Goal: Task Accomplishment & Management: Complete application form

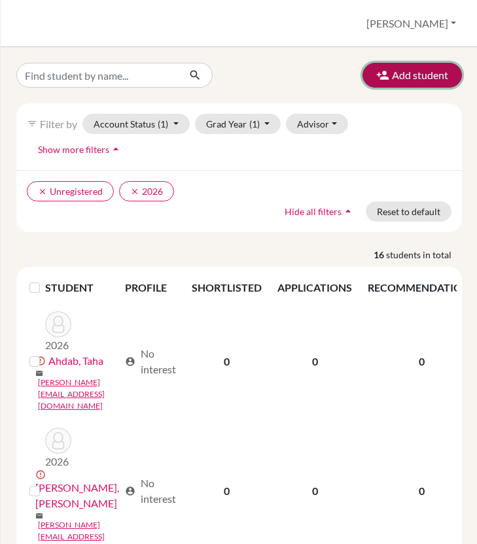
click at [403, 74] on button "Add student" at bounding box center [411, 75] width 99 height 25
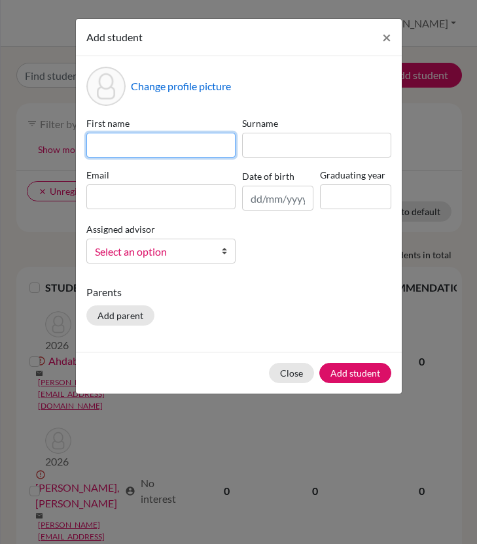
click at [121, 146] on input at bounding box center [160, 145] width 149 height 25
type input "A"
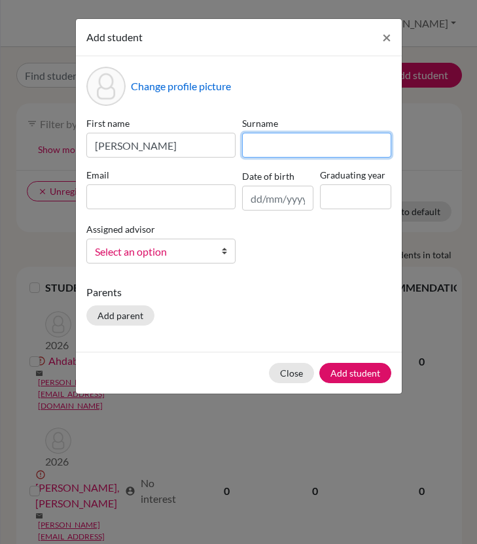
click at [268, 147] on input at bounding box center [316, 145] width 149 height 25
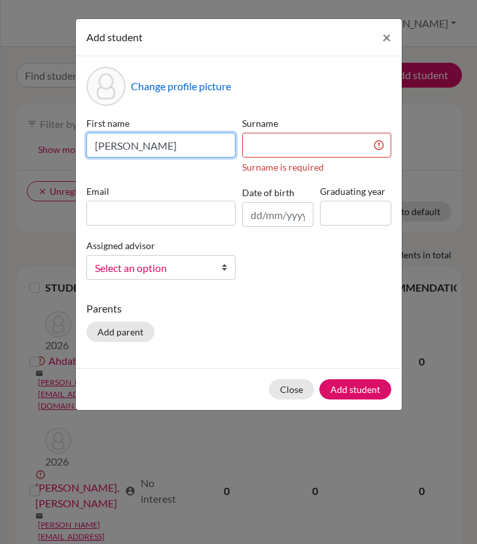
click at [165, 149] on input "Jasmine" at bounding box center [160, 145] width 149 height 25
type input "Jasmine Oyinkansola"
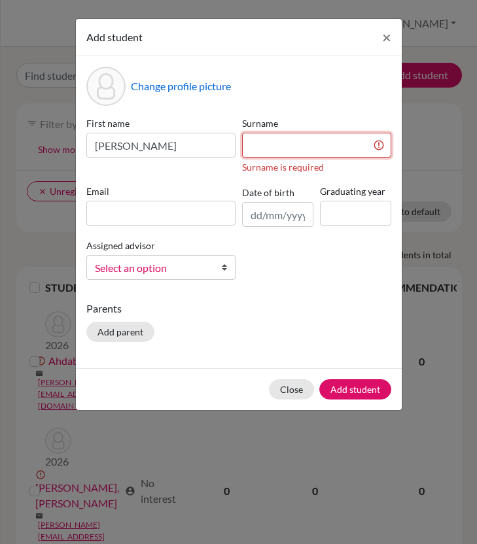
click at [266, 145] on input at bounding box center [316, 145] width 149 height 25
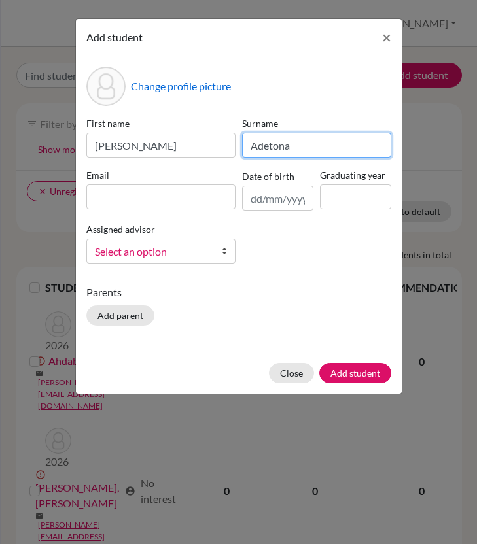
type input "Adetona"
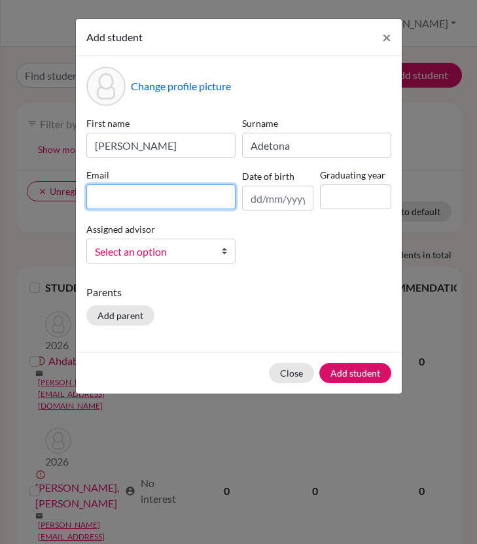
click at [173, 202] on input at bounding box center [160, 196] width 149 height 25
paste input "[PERSON_NAME][EMAIL_ADDRESS][DOMAIN_NAME]"
type input "[PERSON_NAME][EMAIL_ADDRESS][DOMAIN_NAME]"
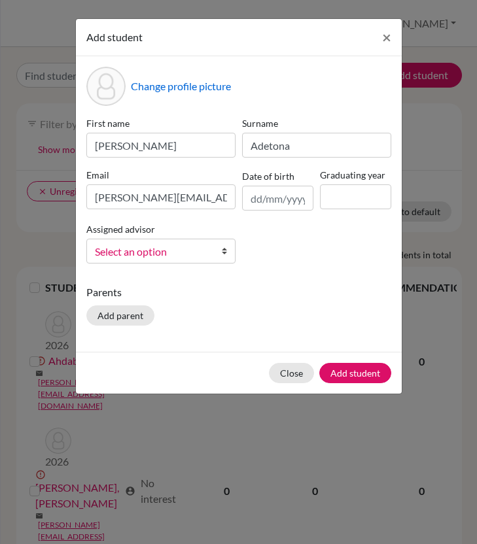
click at [287, 249] on div "First name Jasmine Oyinkansola Surname Adetona Email j.adetona@aris.edu.gh Date…" at bounding box center [238, 195] width 311 height 158
click at [360, 193] on input at bounding box center [355, 196] width 71 height 25
type input "2026"
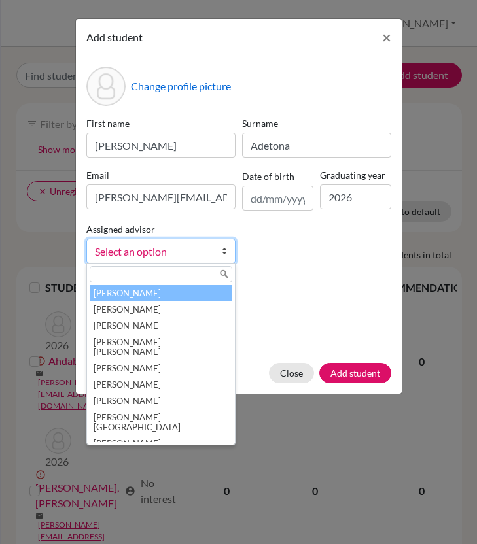
click at [226, 258] on b at bounding box center [228, 251] width 13 height 24
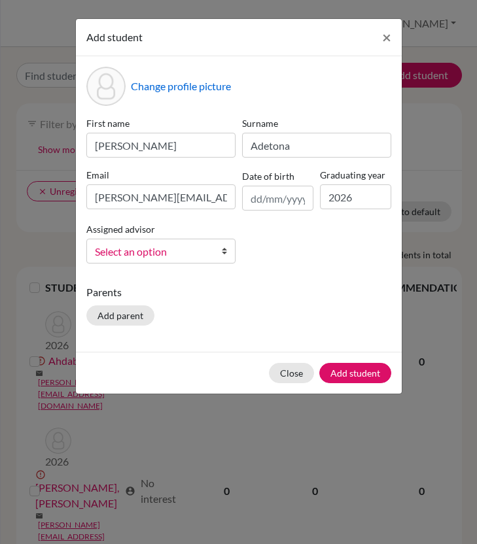
click at [288, 260] on div "First name Jasmine Oyinkansola Surname Adetona Email j.adetona@aris.edu.gh Date…" at bounding box center [238, 195] width 311 height 158
click at [344, 371] on button "Add student" at bounding box center [355, 373] width 72 height 20
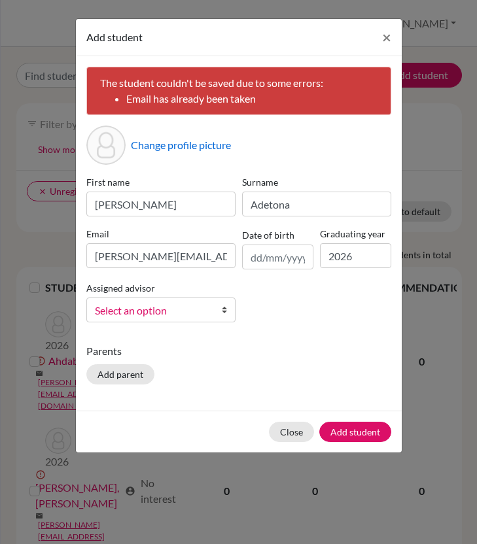
click at [279, 315] on div "First name Jasmine Oyinkansola Surname Adetona Email j.adetona@aris.edu.gh Date…" at bounding box center [238, 254] width 311 height 158
click at [294, 433] on button "Close" at bounding box center [291, 432] width 45 height 20
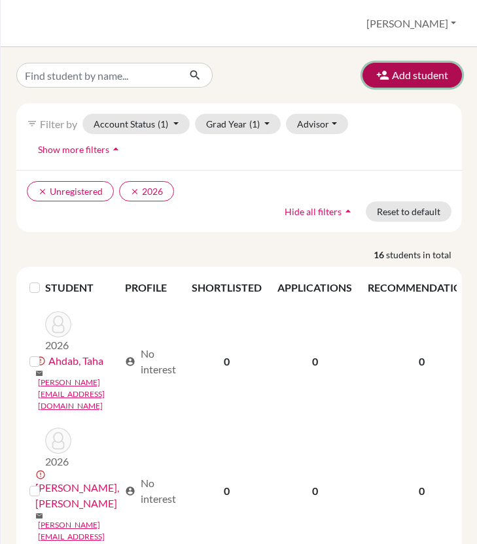
click at [431, 77] on button "Add student" at bounding box center [411, 75] width 99 height 25
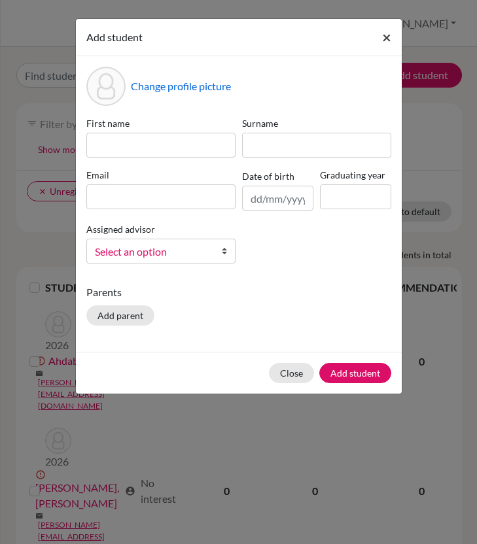
click at [387, 42] on span "×" at bounding box center [386, 36] width 9 height 19
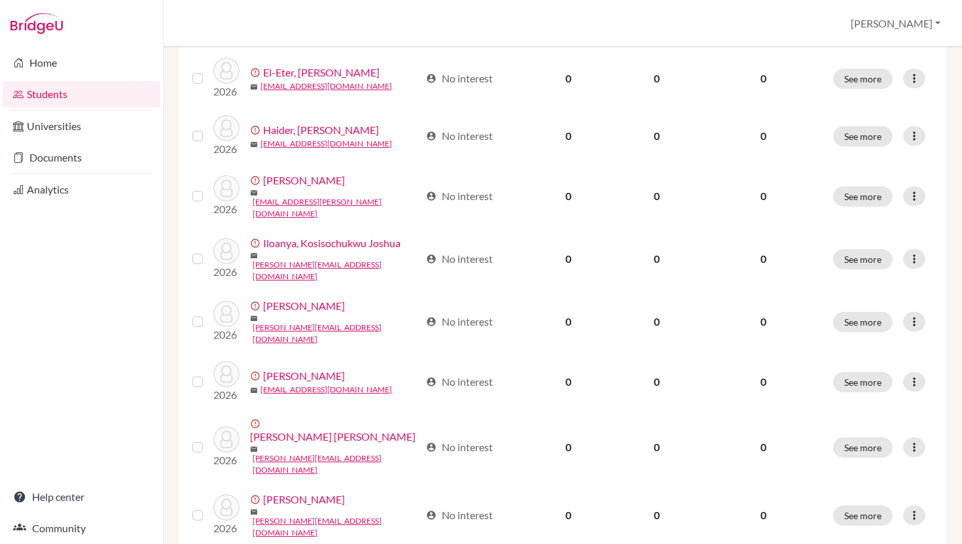
scroll to position [671, 0]
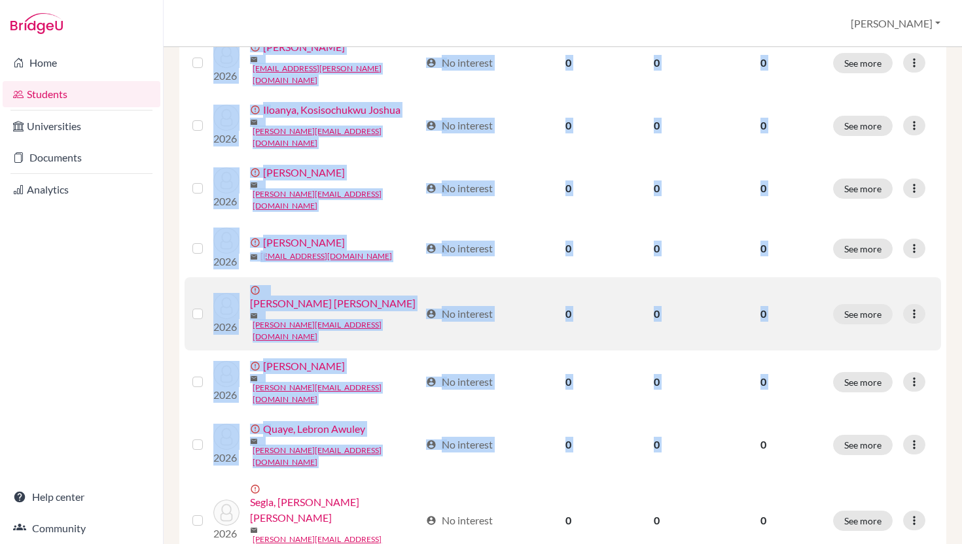
drag, startPoint x: 754, startPoint y: 525, endPoint x: 754, endPoint y: 250, distance: 274.8
click at [754, 250] on div "Add student filter_list Filter by Account Status (1) Active accounts Archived a…" at bounding box center [563, 295] width 798 height 497
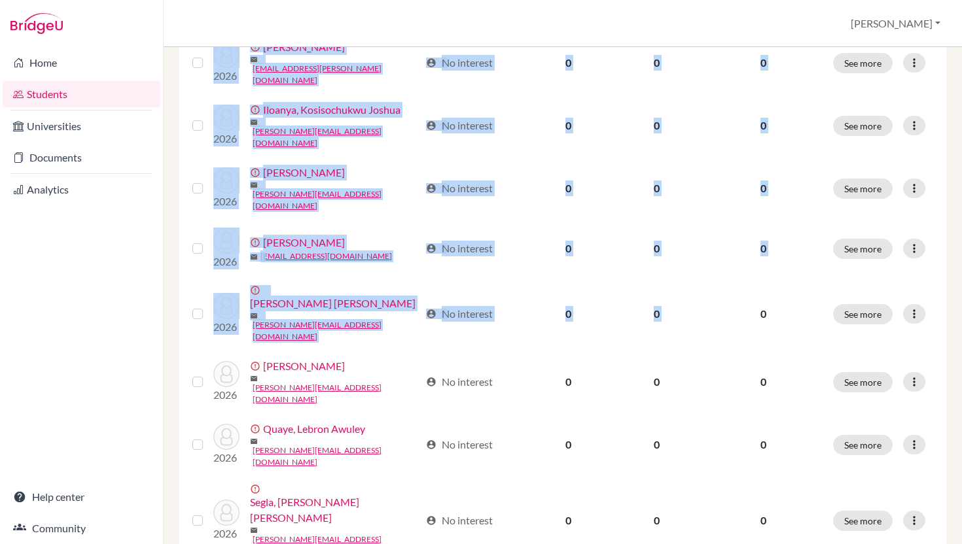
click at [633, 536] on div "Add student filter_list Filter by Account Status (1) Active accounts Archived a…" at bounding box center [563, 295] width 798 height 497
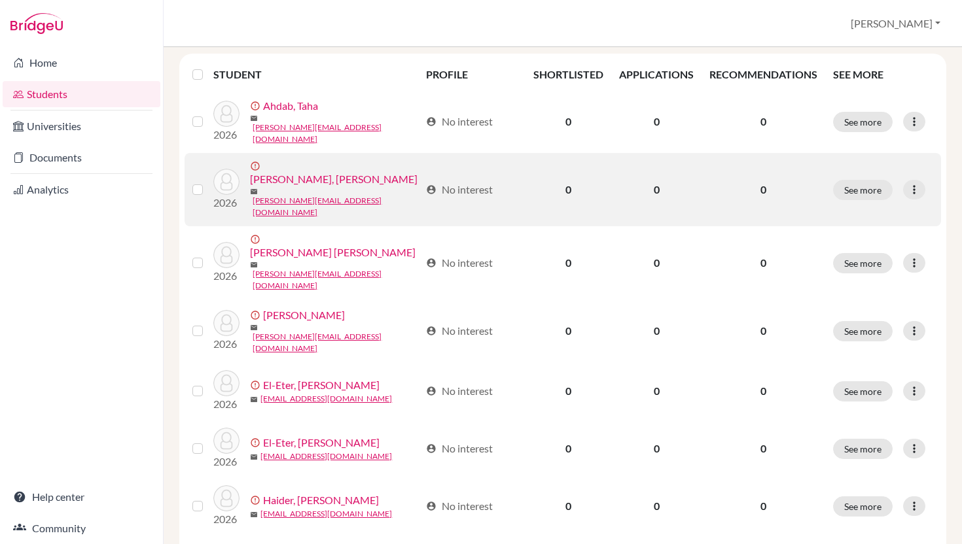
scroll to position [0, 0]
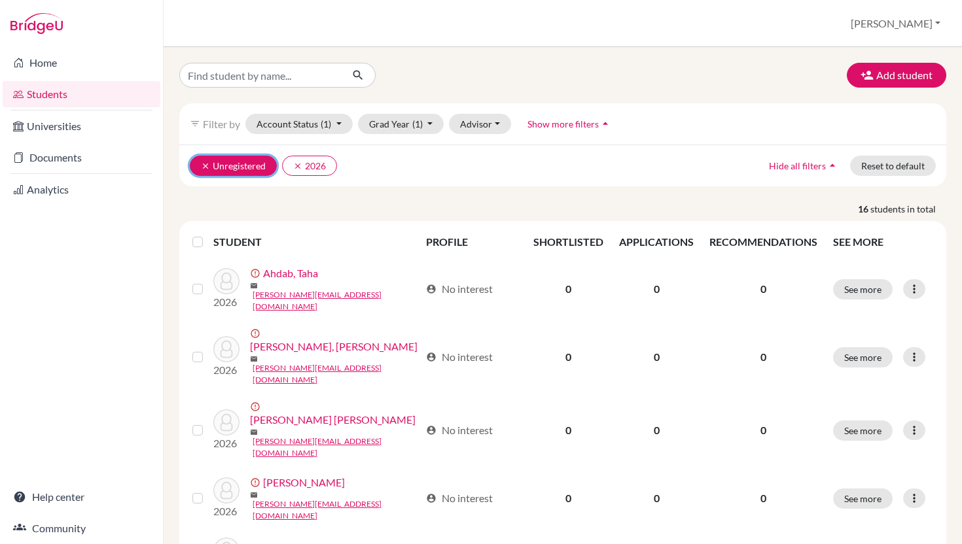
click at [232, 170] on button "clear Unregistered" at bounding box center [233, 166] width 87 height 20
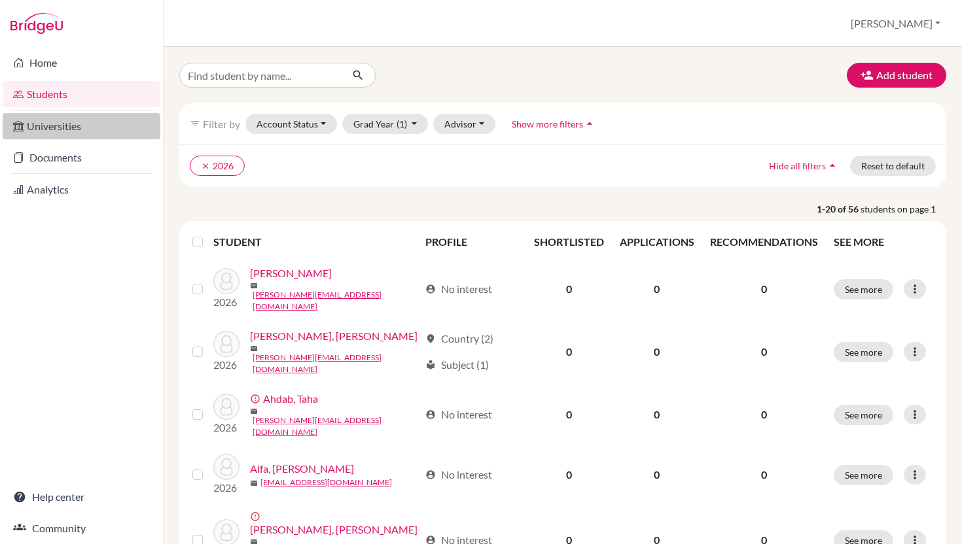
click at [69, 126] on link "Universities" at bounding box center [82, 126] width 158 height 26
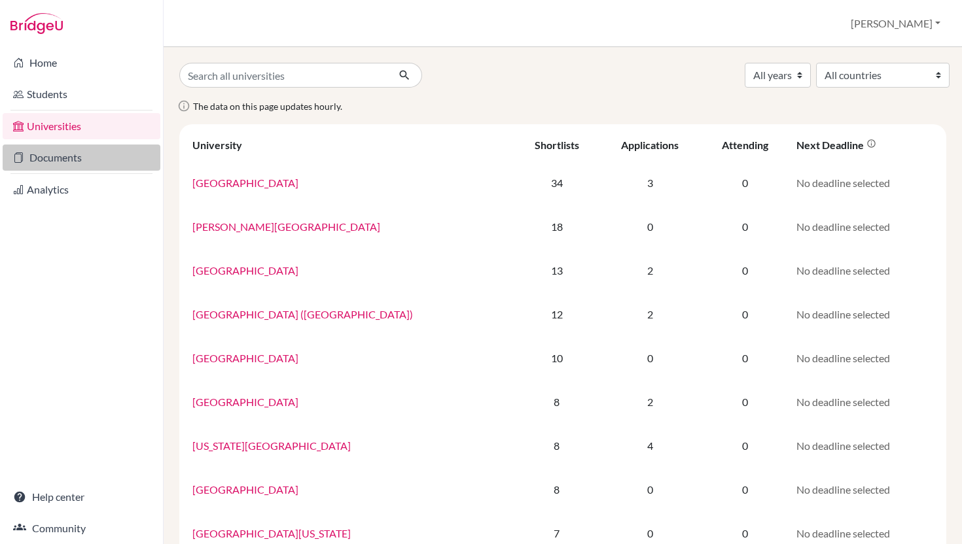
click at [63, 159] on link "Documents" at bounding box center [82, 158] width 158 height 26
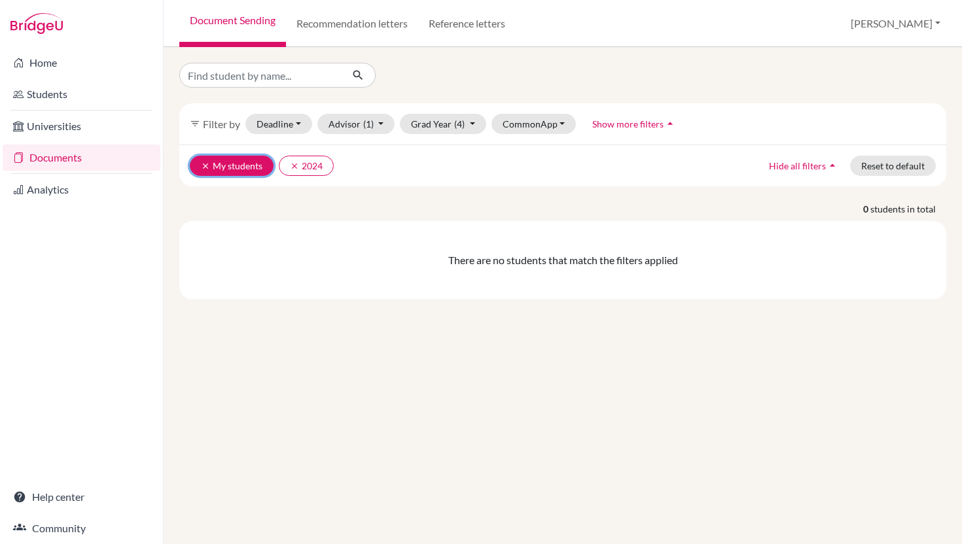
click at [201, 165] on icon "clear" at bounding box center [205, 166] width 9 height 9
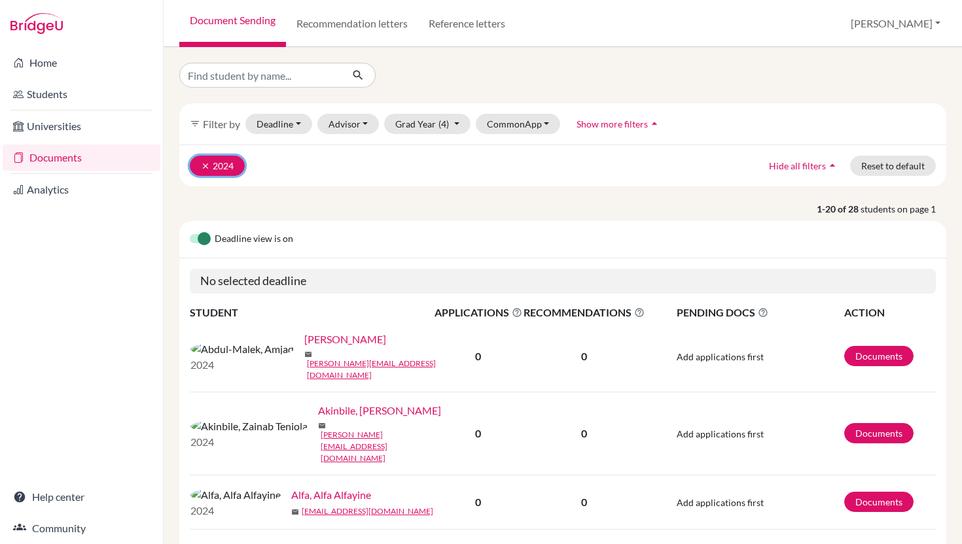
click at [202, 171] on button "clear 2024" at bounding box center [217, 166] width 55 height 20
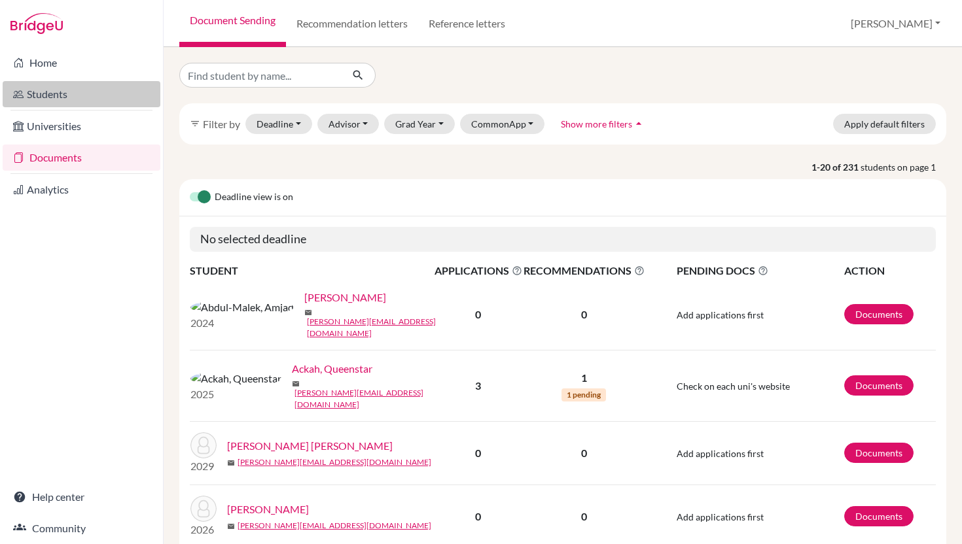
click at [62, 92] on link "Students" at bounding box center [82, 94] width 158 height 26
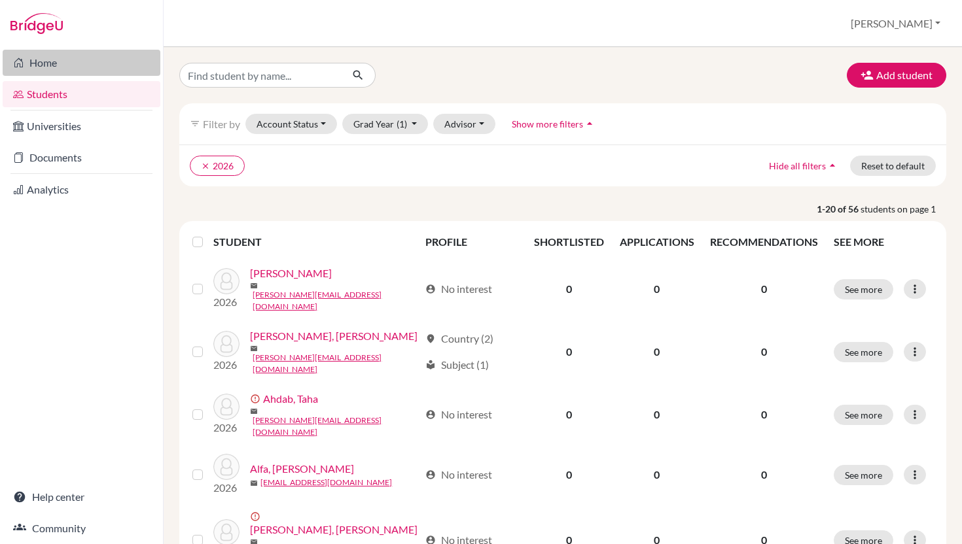
click at [44, 65] on link "Home" at bounding box center [82, 63] width 158 height 26
click at [54, 63] on link "Home" at bounding box center [82, 63] width 158 height 26
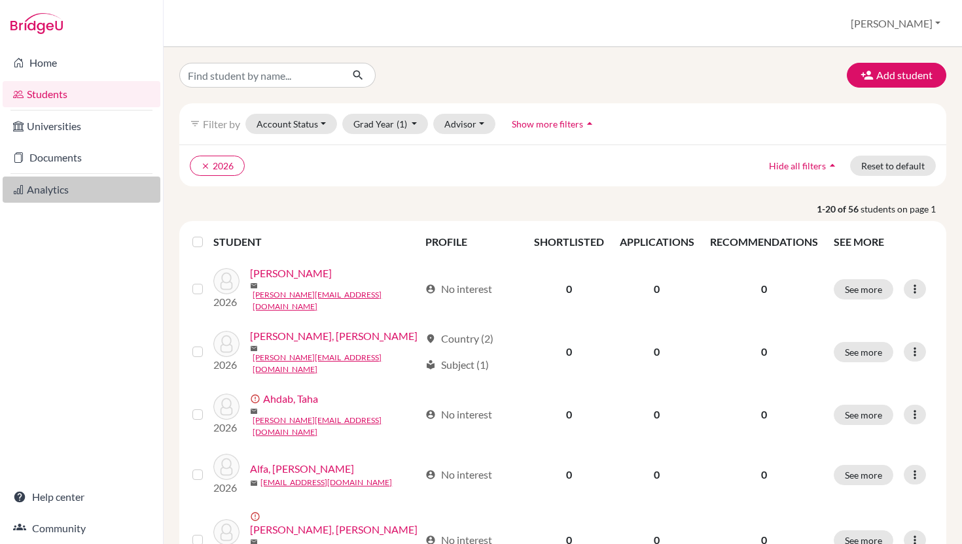
click at [60, 188] on link "Analytics" at bounding box center [82, 190] width 158 height 26
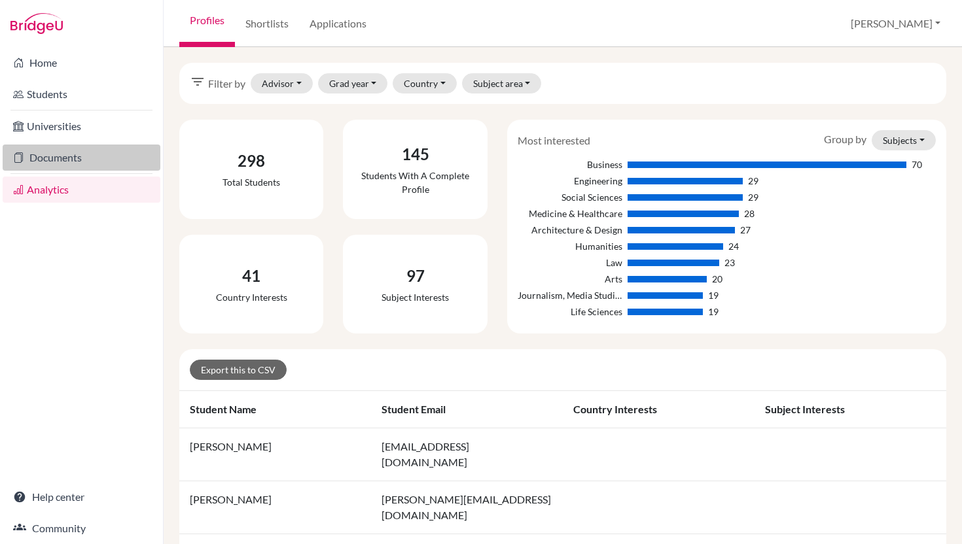
click at [61, 157] on link "Documents" at bounding box center [82, 158] width 158 height 26
